Goal: Information Seeking & Learning: Learn about a topic

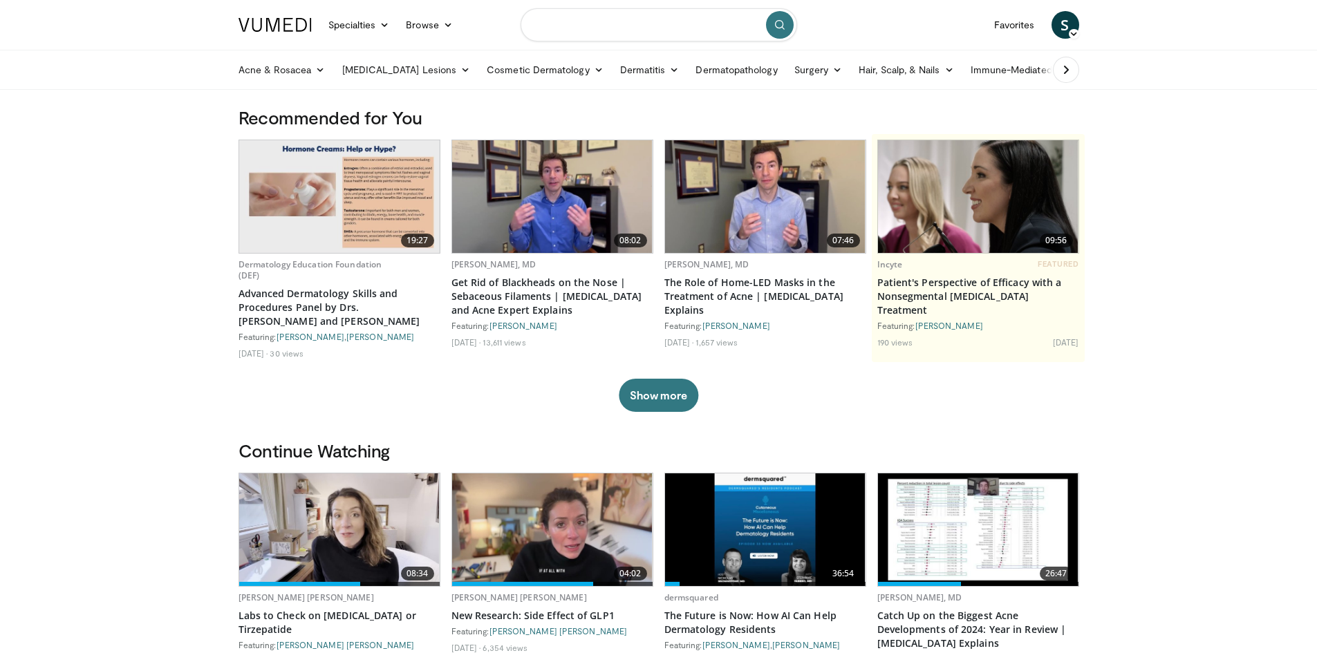
click at [607, 31] on input "Search topics, interventions" at bounding box center [659, 24] width 277 height 33
type input "*********"
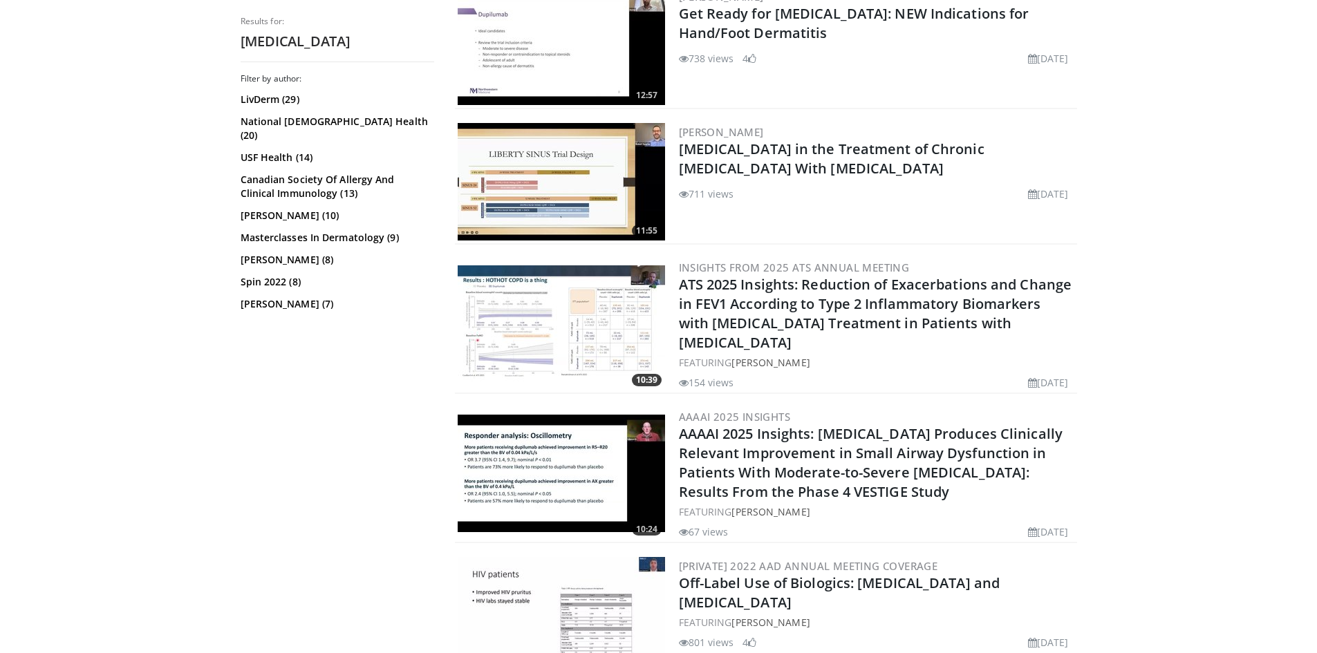
scroll to position [1383, 0]
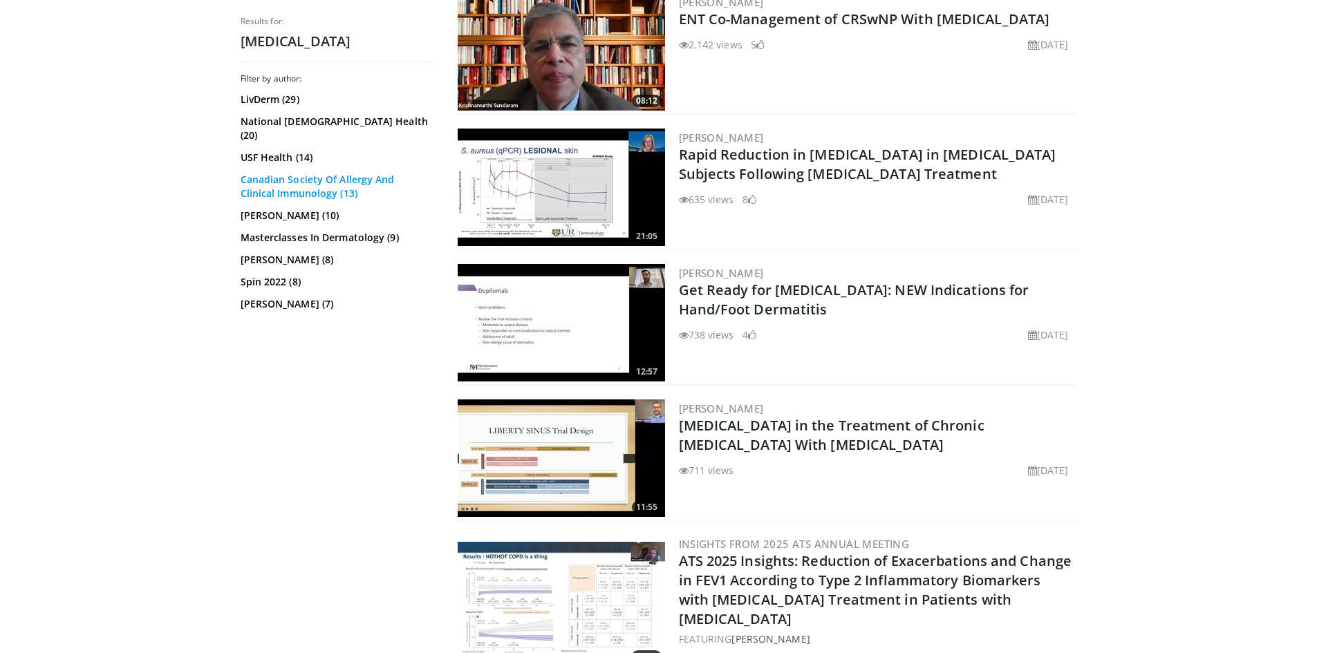
click at [282, 174] on link "Canadian Society Of Allergy And Clinical Immunology (13)" at bounding box center [336, 187] width 190 height 28
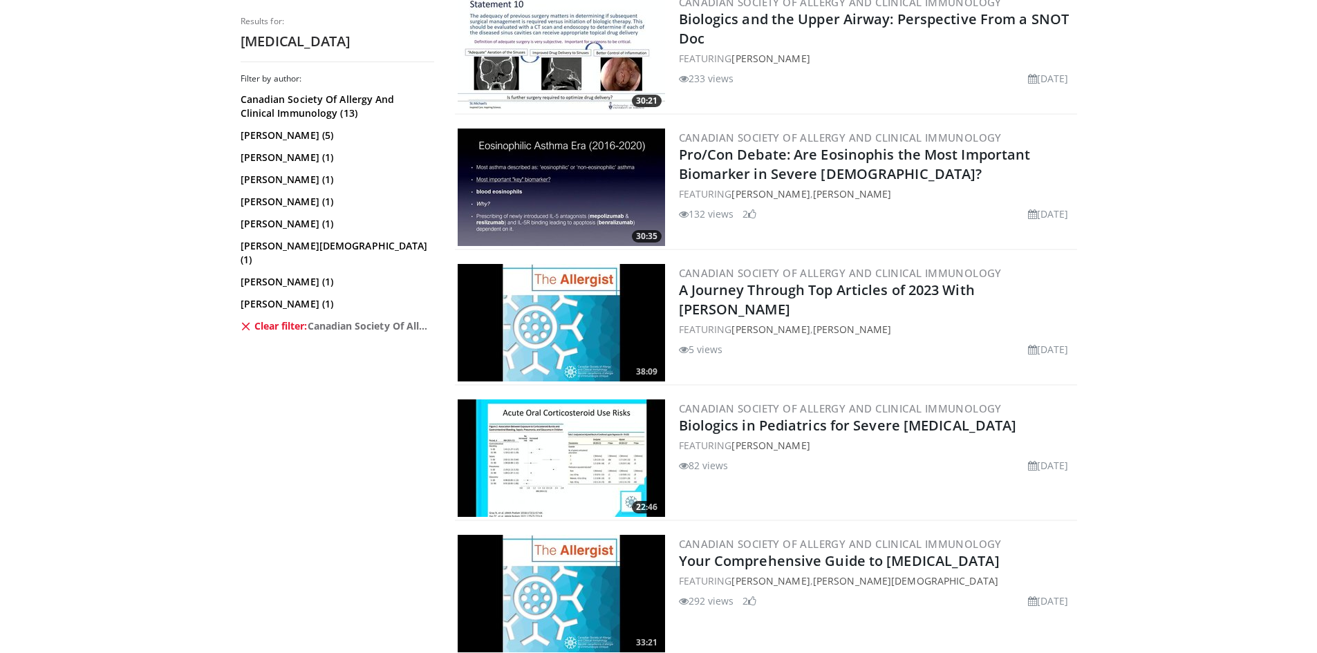
scroll to position [1521, 0]
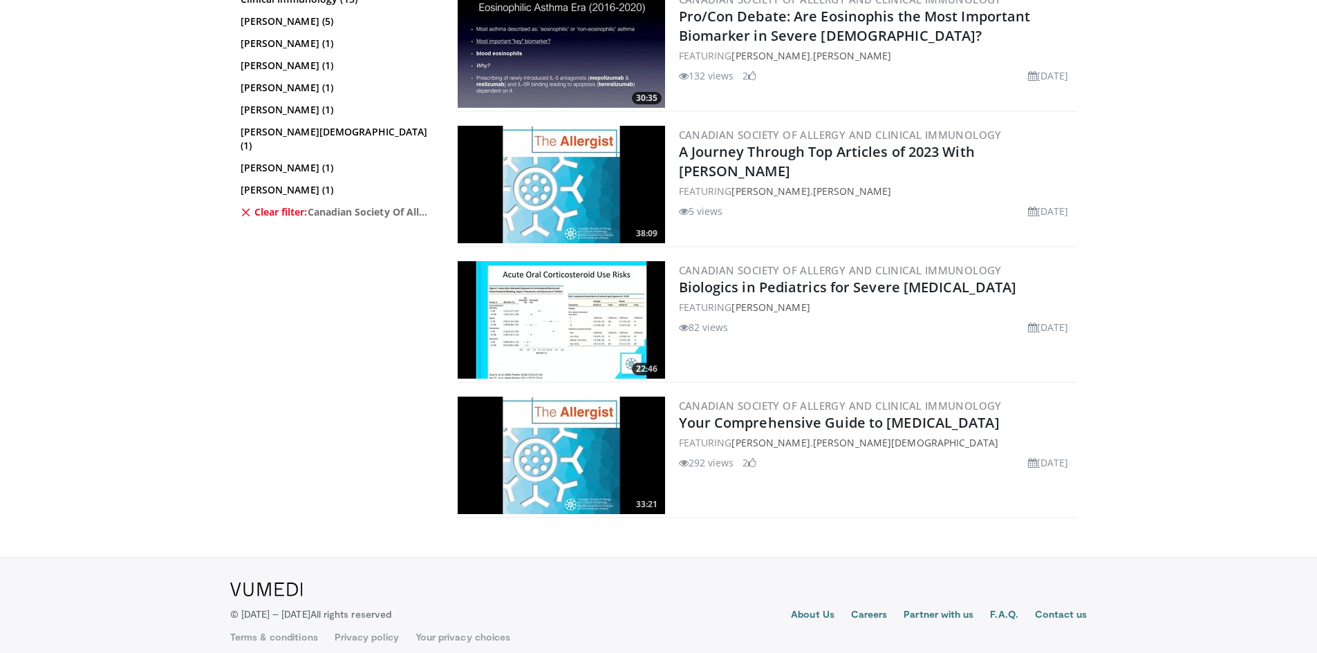
click at [307, 362] on div "Filter by author: Canadian Society Of Allergy And Clinical Immunology (13) Mari…" at bounding box center [338, 244] width 194 height 570
